Goal: Task Accomplishment & Management: Use online tool/utility

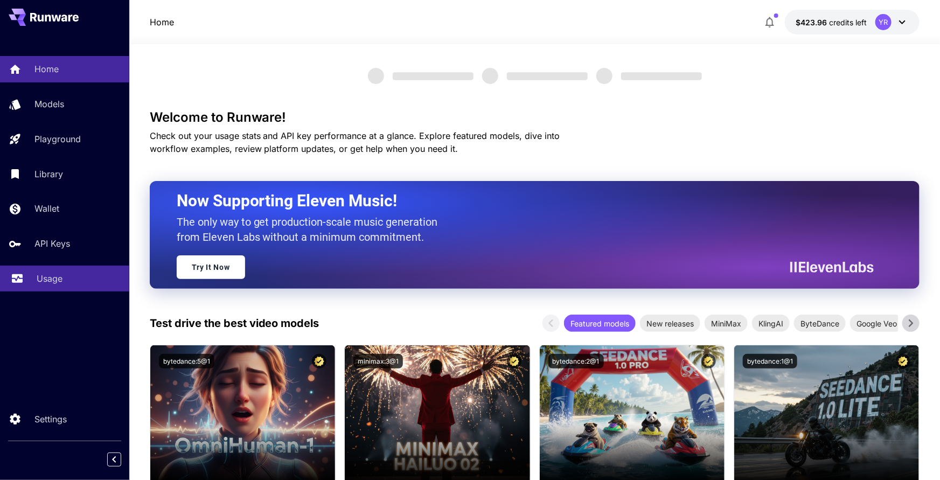
click at [75, 281] on div "Usage" at bounding box center [79, 278] width 84 height 13
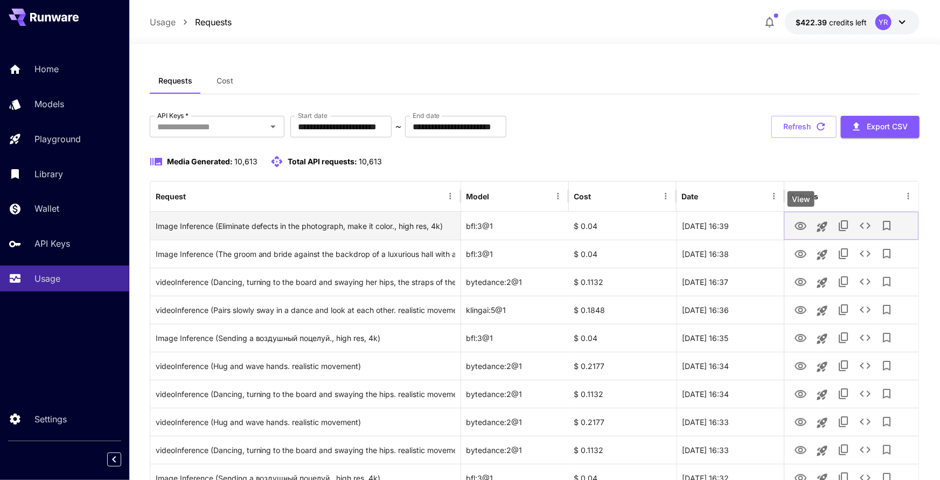
click at [794, 226] on button "View" at bounding box center [801, 225] width 22 height 22
click at [797, 225] on icon "View" at bounding box center [800, 226] width 13 height 13
